Goal: Task Accomplishment & Management: Manage account settings

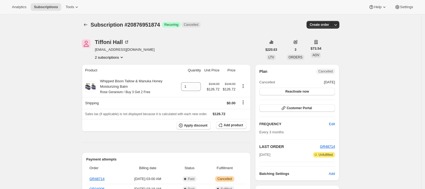
click at [114, 56] on button "2 subscriptions" at bounding box center [110, 57] width 30 height 5
click at [118, 58] on button "2 subscriptions" at bounding box center [110, 57] width 30 height 5
click at [119, 66] on span "20876919106" at bounding box center [112, 67] width 38 height 5
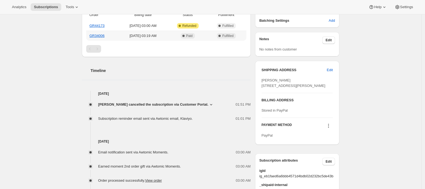
scroll to position [181, 0]
